Goal: Browse casually

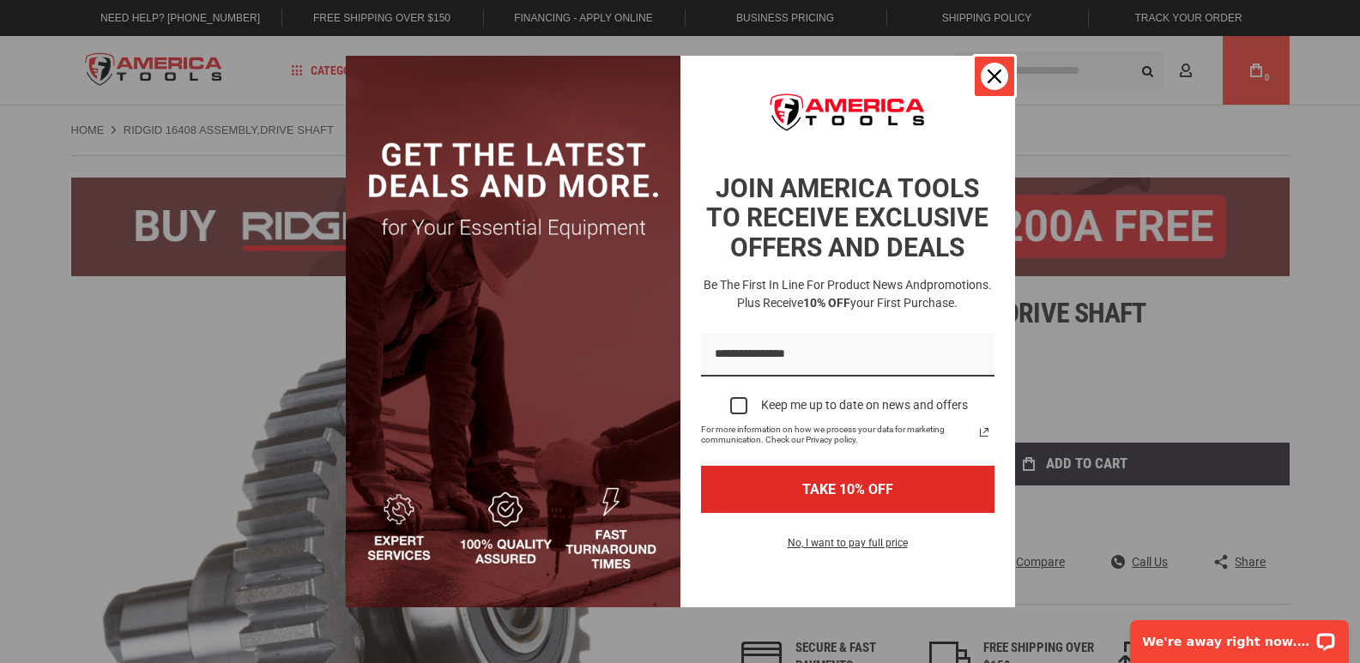
click at [1002, 70] on div "Close" at bounding box center [994, 76] width 27 height 27
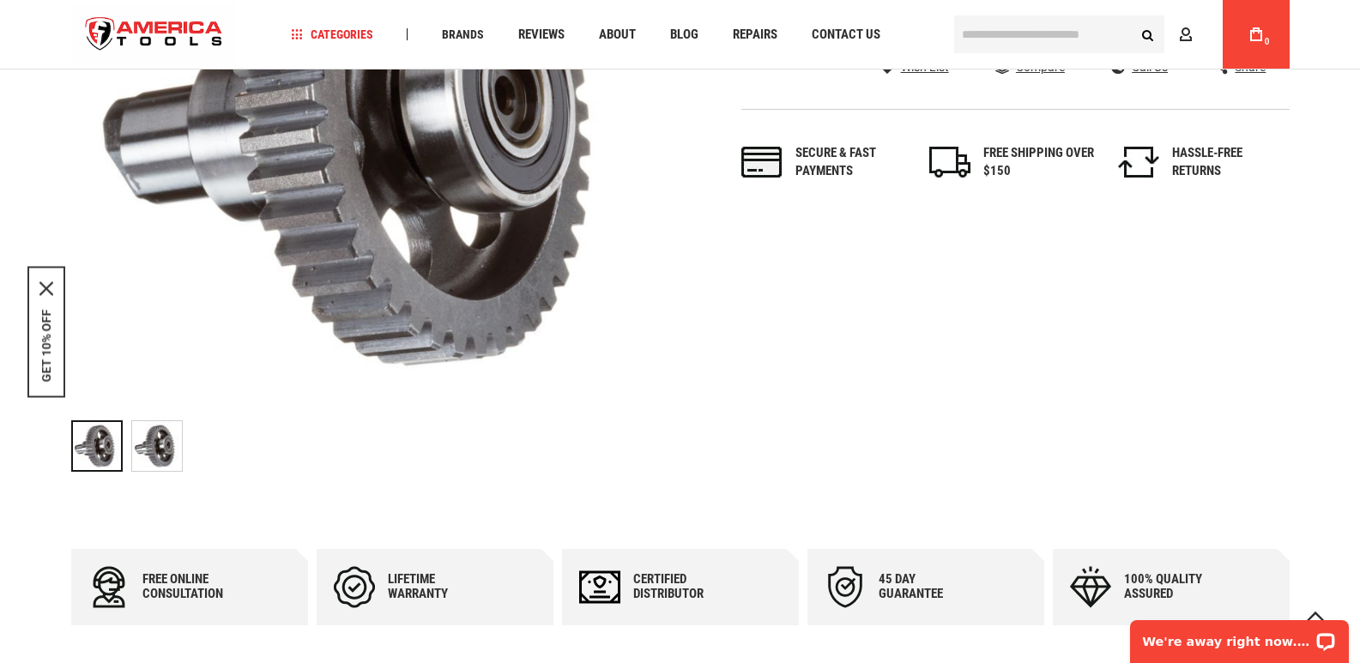
scroll to position [601, 0]
